Goal: Task Accomplishment & Management: Manage account settings

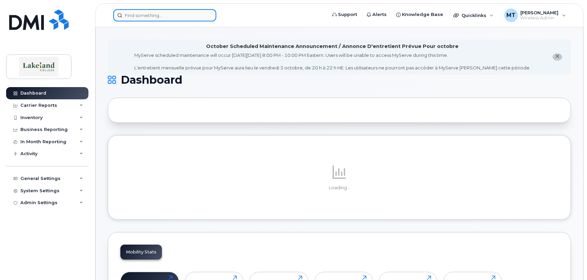
click at [164, 17] on input at bounding box center [164, 15] width 103 height 12
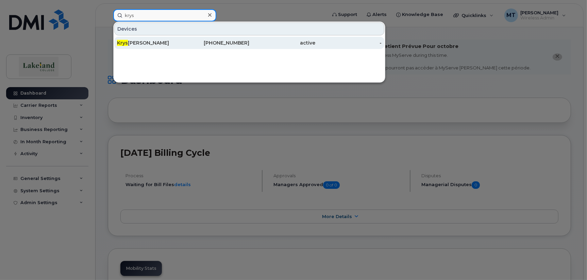
type input "krys"
click at [151, 43] on div "Krys tal Pulyk" at bounding box center [150, 42] width 66 height 7
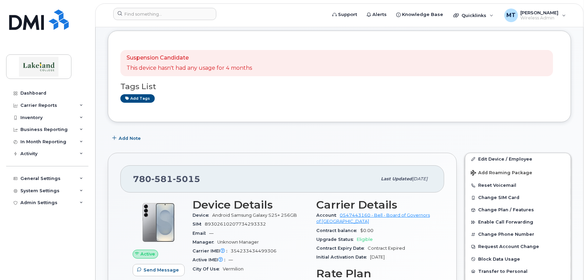
scroll to position [136, 0]
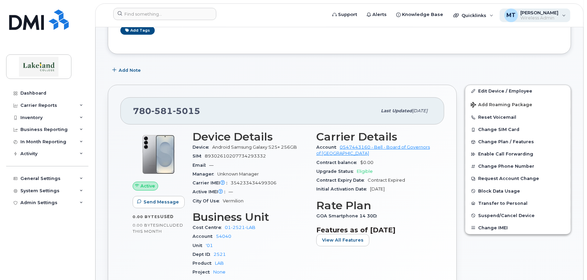
click at [528, 18] on span "Wireless Admin" at bounding box center [539, 17] width 38 height 5
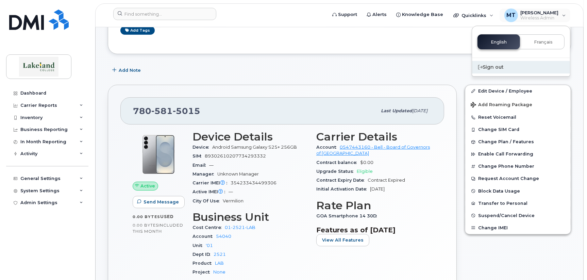
click at [504, 68] on div "Sign out" at bounding box center [521, 67] width 98 height 13
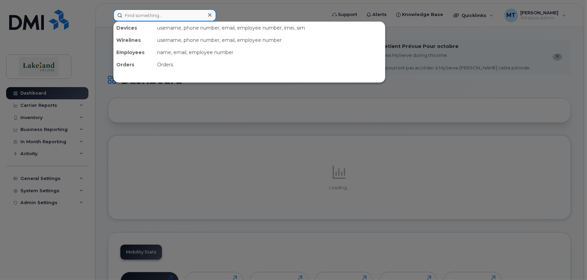
click at [168, 16] on input at bounding box center [164, 15] width 103 height 12
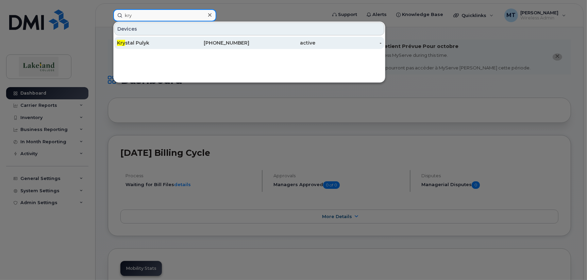
type input "kry"
click at [148, 43] on div "Kry stal Pulyk" at bounding box center [150, 42] width 66 height 7
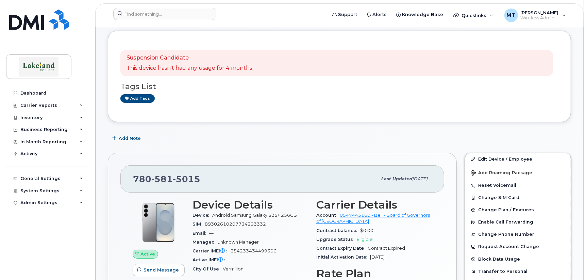
scroll to position [102, 0]
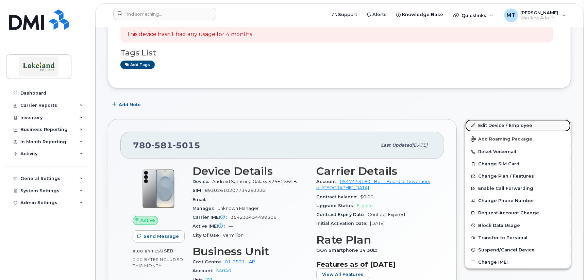
click at [498, 124] on link "Edit Device / Employee" at bounding box center [517, 125] width 105 height 12
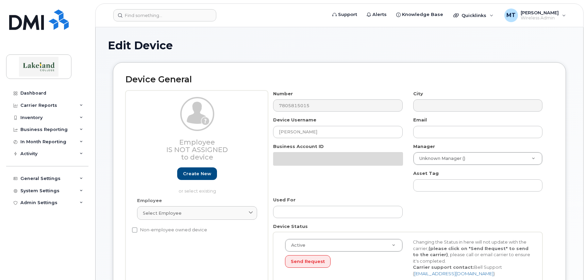
select select "5835176"
select select "5835245"
select select "5835278"
select select "5835289"
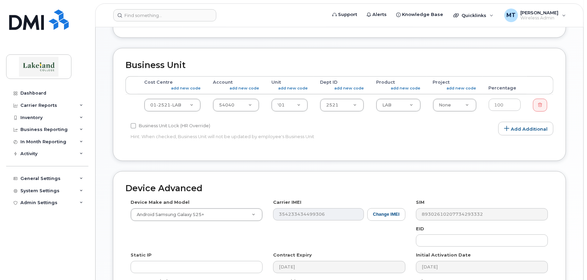
scroll to position [306, 0]
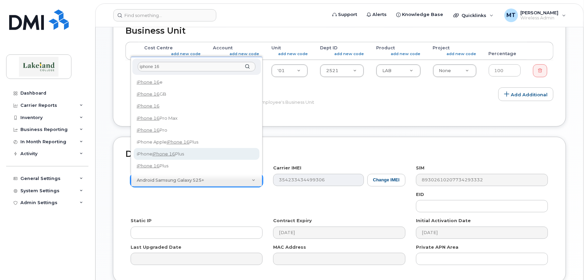
type input "iphone 16"
select select "3258"
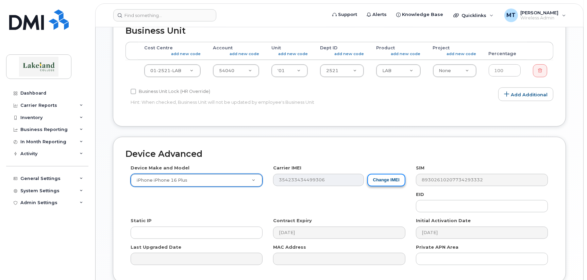
click at [388, 182] on button "Change IMEI" at bounding box center [386, 180] width 38 height 13
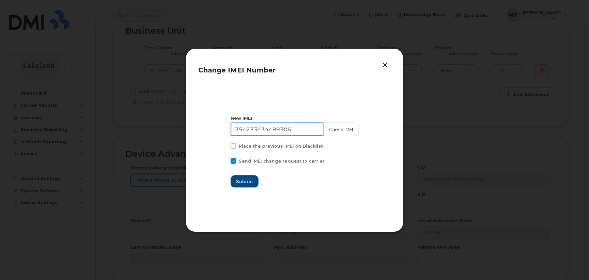
drag, startPoint x: 298, startPoint y: 128, endPoint x: 238, endPoint y: 128, distance: 60.5
click at [238, 128] on input "354233434499306" at bounding box center [276, 129] width 93 height 14
paste input "625494 087866"
click at [249, 127] on input "35 625494 087866 6" at bounding box center [276, 129] width 93 height 14
click at [270, 127] on input "35625494 087866 6" at bounding box center [276, 129] width 93 height 14
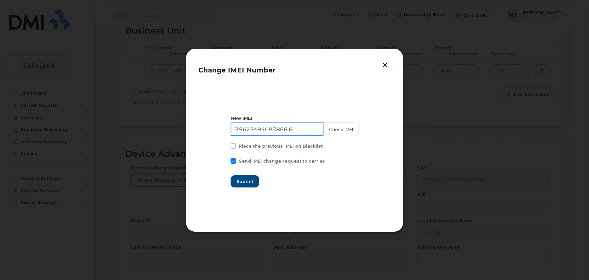
click at [294, 128] on input "35625494087866 6" at bounding box center [276, 129] width 93 height 14
type input "356254940878666"
click at [249, 182] on span "Submit" at bounding box center [244, 181] width 17 height 6
type input "356254940878666"
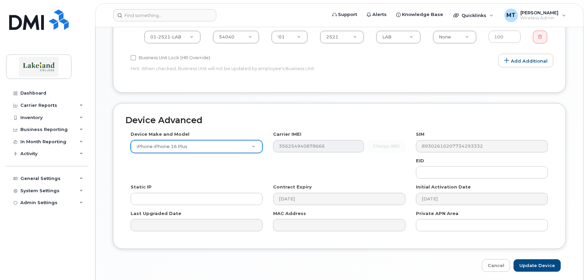
scroll to position [365, 0]
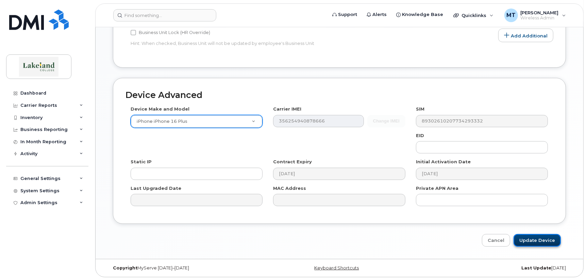
click at [540, 238] on input "Update Device" at bounding box center [536, 240] width 47 height 13
type input "Saving..."
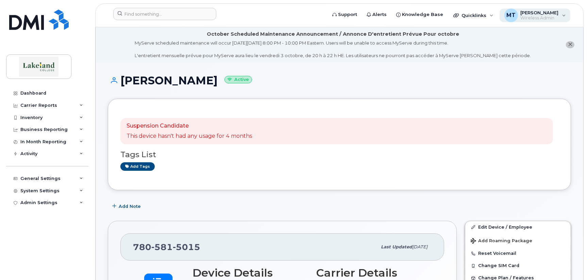
click at [537, 17] on span "Wireless Admin" at bounding box center [539, 17] width 38 height 5
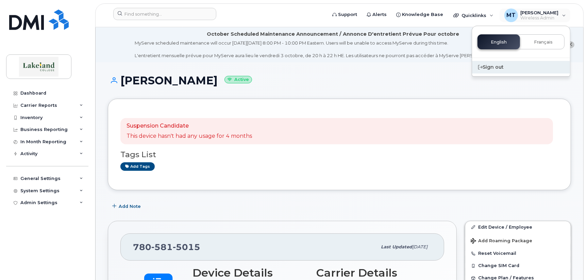
click at [490, 66] on div "Sign out" at bounding box center [521, 67] width 98 height 13
